Goal: Find specific page/section: Find specific page/section

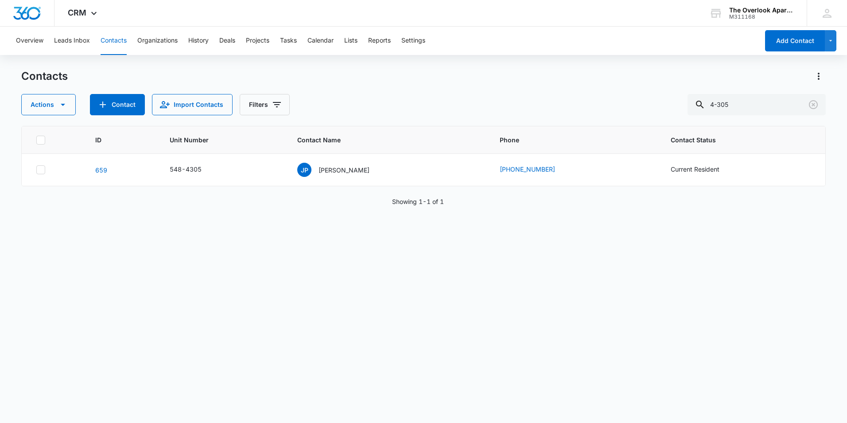
drag, startPoint x: 617, startPoint y: 110, endPoint x: 561, endPoint y: 111, distance: 56.3
click at [564, 112] on div "Actions Contact Import Contacts Filters 4-305" at bounding box center [423, 104] width 805 height 21
type input "2302"
click at [387, 172] on icon "Contact Name - Kristen Osentowski - Select to Edit Field" at bounding box center [392, 168] width 11 height 11
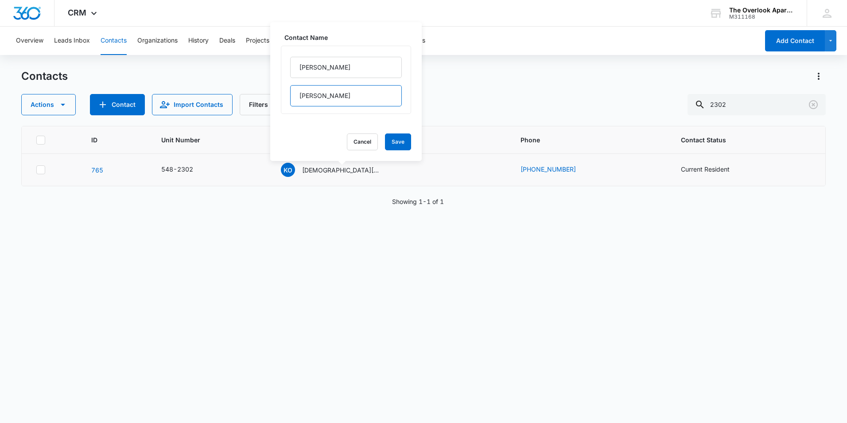
drag, startPoint x: 355, startPoint y: 93, endPoint x: 292, endPoint y: 96, distance: 63.9
click at [292, 96] on input "[PERSON_NAME]" at bounding box center [346, 95] width 112 height 21
click at [332, 174] on p "[DEMOGRAPHIC_DATA][PERSON_NAME]" at bounding box center [342, 169] width 80 height 9
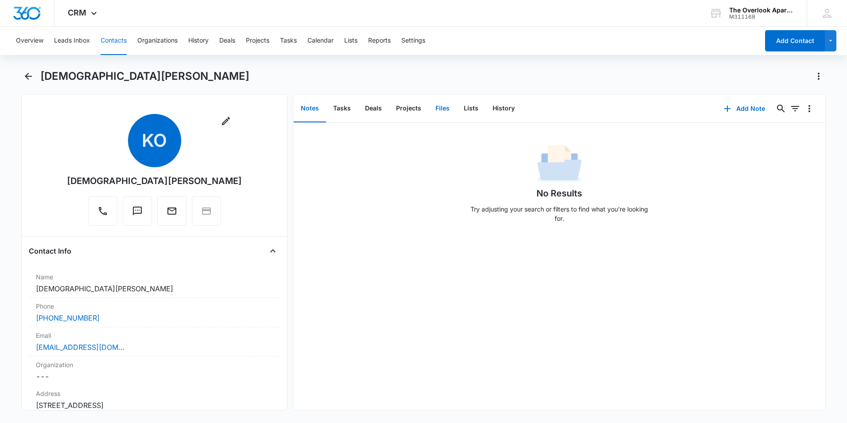
click at [439, 109] on button "Files" at bounding box center [442, 108] width 28 height 27
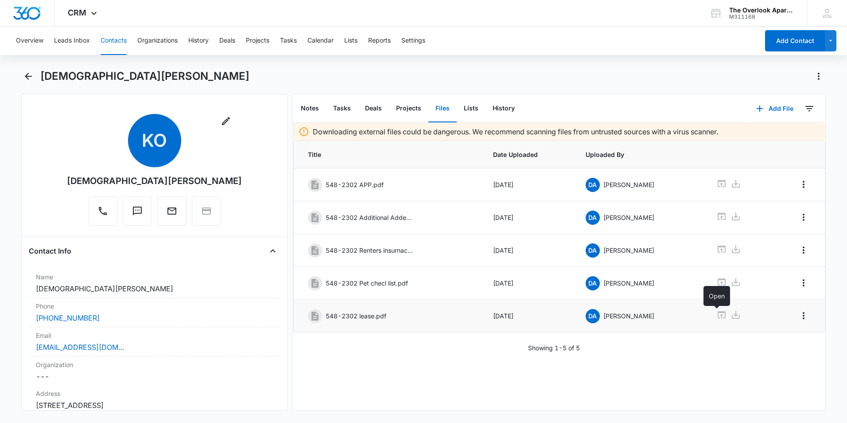
click at [718, 313] on icon at bounding box center [722, 314] width 8 height 7
